Goal: Task Accomplishment & Management: Use online tool/utility

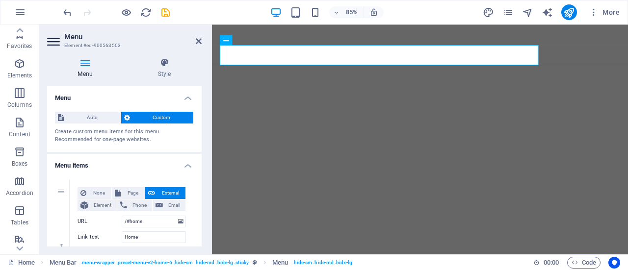
select select
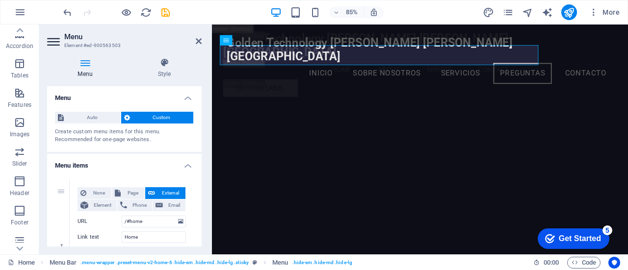
scroll to position [12335, 0]
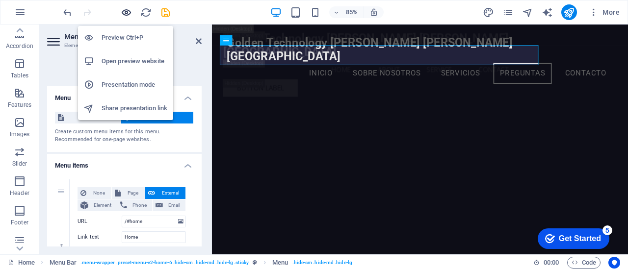
click at [125, 10] on icon "button" at bounding box center [126, 12] width 11 height 11
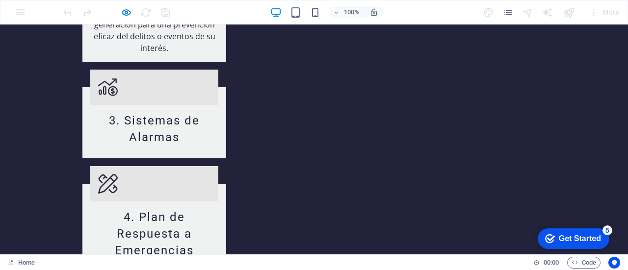
scroll to position [1183, 0]
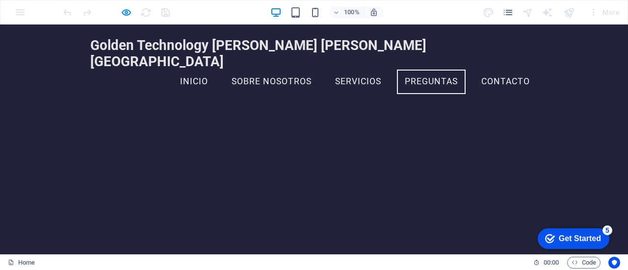
scroll to position [1144, 0]
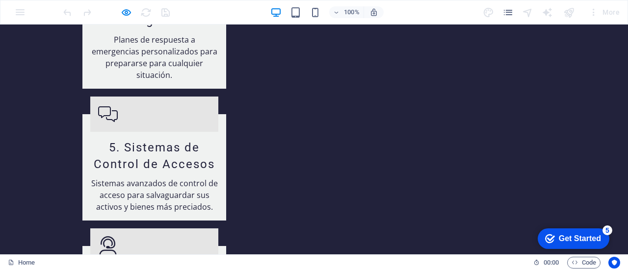
scroll to position [1439, 0]
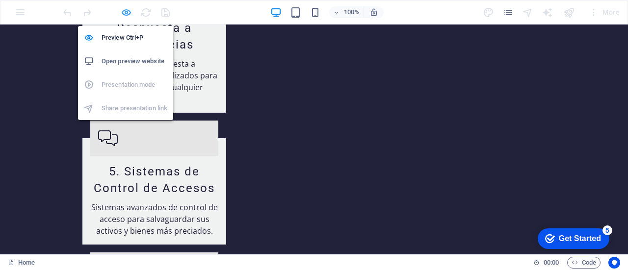
click at [125, 11] on icon "button" at bounding box center [126, 12] width 11 height 11
select select
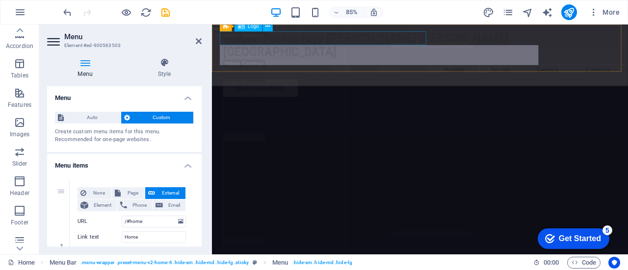
scroll to position [12499, 0]
click at [188, 39] on h2 "Menu" at bounding box center [132, 36] width 137 height 9
click at [198, 36] on h2 "Menu" at bounding box center [132, 36] width 137 height 9
click at [199, 41] on icon at bounding box center [199, 41] width 6 height 8
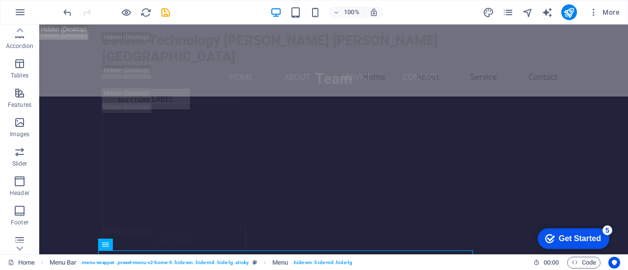
scroll to position [12378, 0]
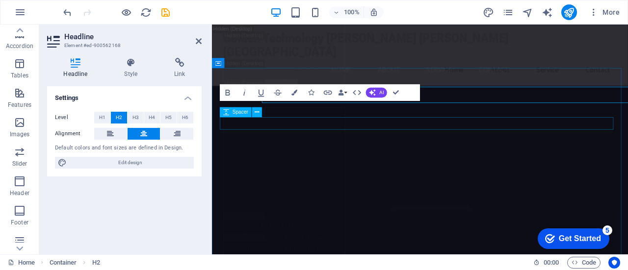
scroll to position [12395, 0]
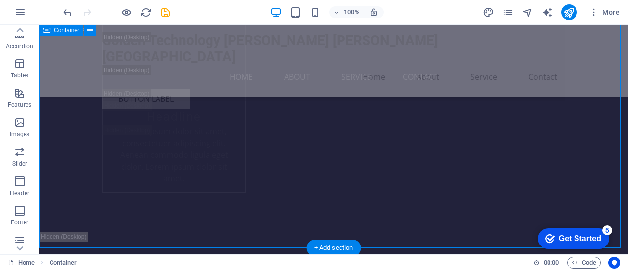
scroll to position [12476, 0]
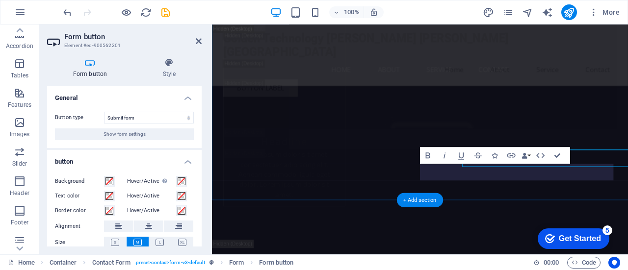
scroll to position [12493, 0]
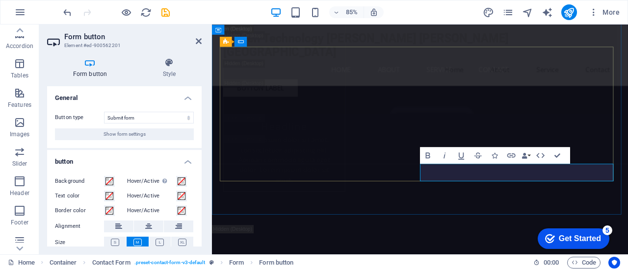
type button "Submit"
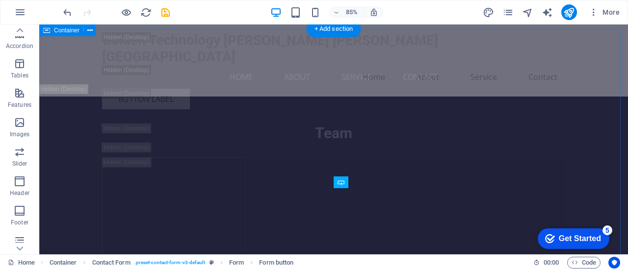
scroll to position [12476, 0]
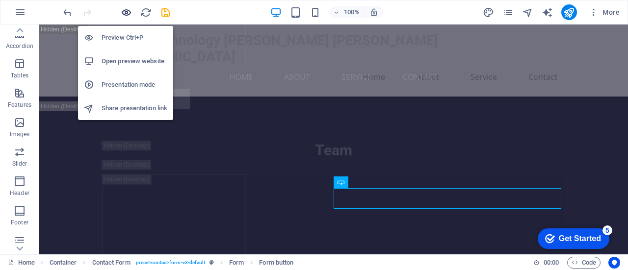
click at [127, 13] on icon "button" at bounding box center [126, 12] width 11 height 11
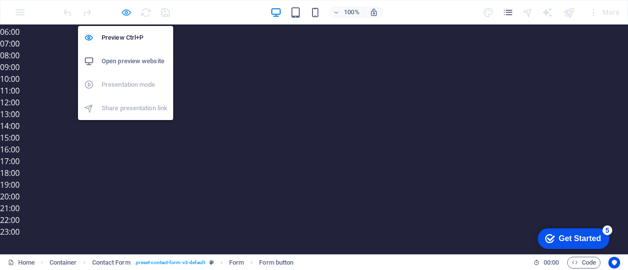
scroll to position [1472, 0]
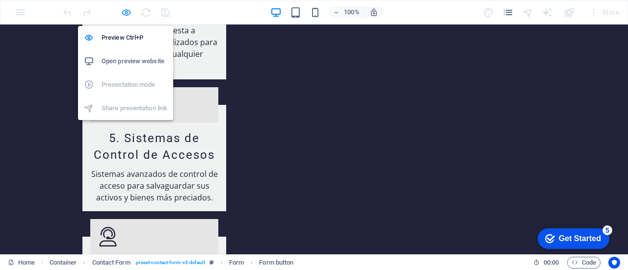
click at [125, 14] on icon "button" at bounding box center [126, 12] width 11 height 11
click at [126, 9] on icon "button" at bounding box center [126, 12] width 11 height 11
drag, startPoint x: 126, startPoint y: 12, endPoint x: 77, endPoint y: 12, distance: 49.1
click at [126, 12] on icon "button" at bounding box center [126, 12] width 11 height 11
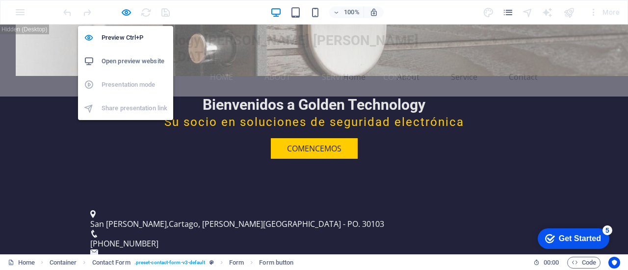
scroll to position [12325, 0]
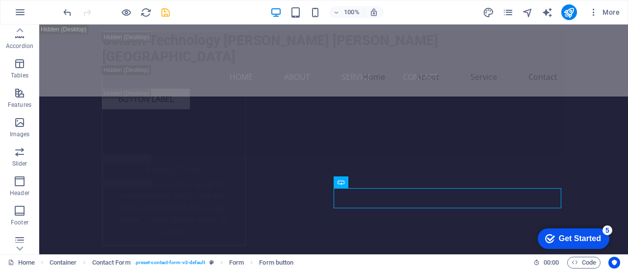
click at [165, 13] on icon "save" at bounding box center [165, 12] width 11 height 11
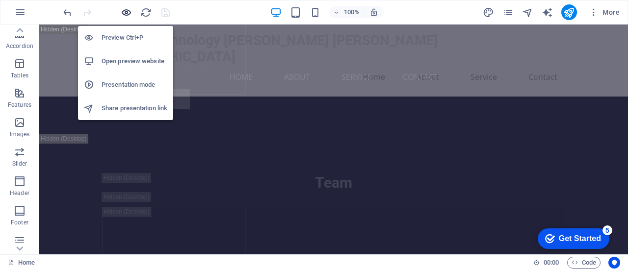
click at [127, 11] on icon "button" at bounding box center [126, 12] width 11 height 11
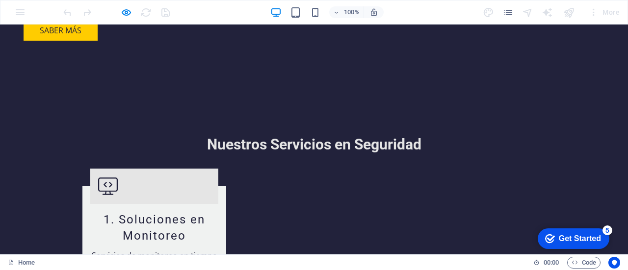
scroll to position [1030, 0]
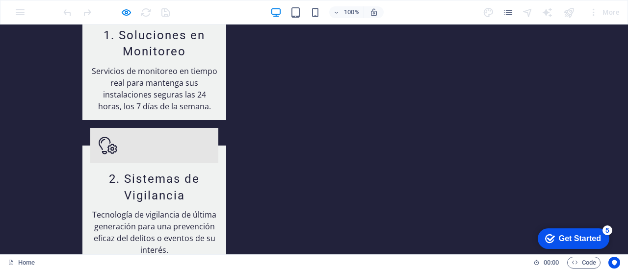
drag, startPoint x: 532, startPoint y: 78, endPoint x: 574, endPoint y: 145, distance: 78.7
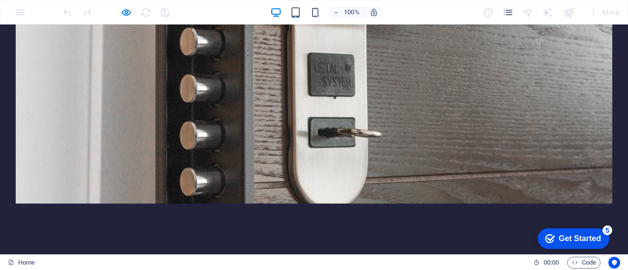
scroll to position [0, 0]
